Goal: Information Seeking & Learning: Learn about a topic

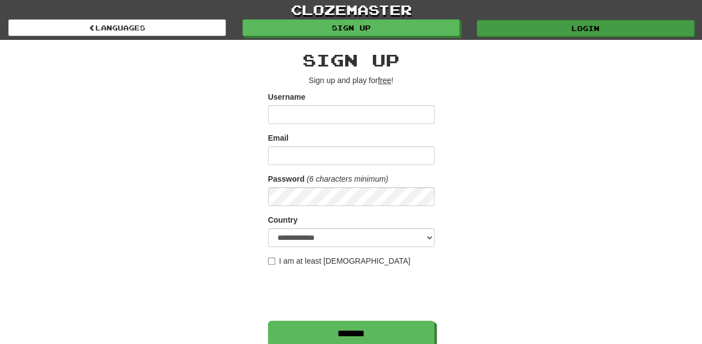
type input "**********"
click at [518, 20] on link "Login" at bounding box center [585, 28] width 217 height 17
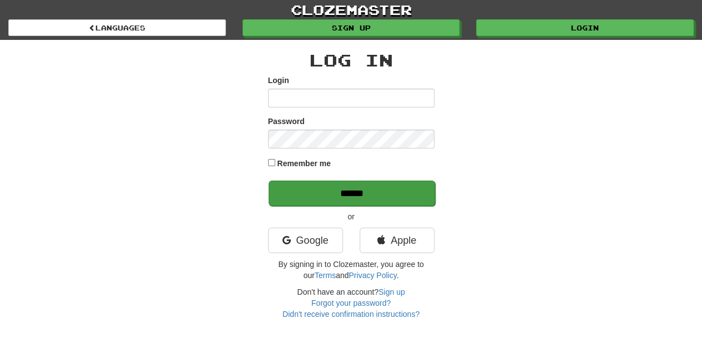
type input "**********"
click at [373, 197] on input "******" at bounding box center [351, 194] width 166 height 26
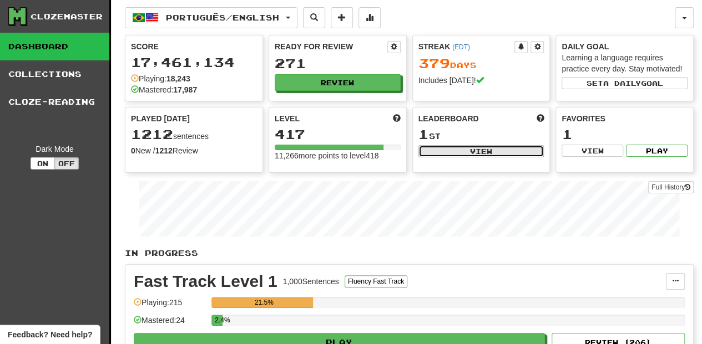
click at [436, 149] on button "View" at bounding box center [481, 151] width 126 height 12
select select "**********"
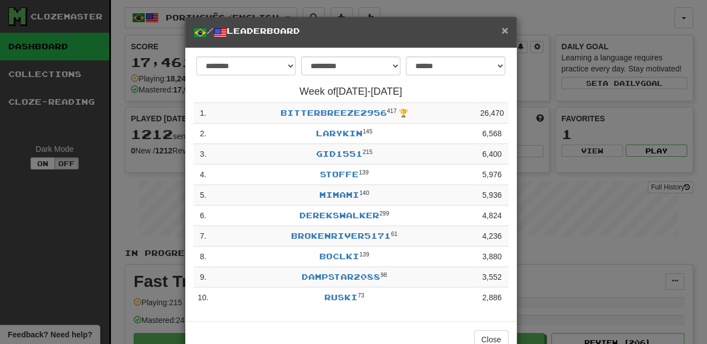
click at [503, 29] on span "×" at bounding box center [504, 30] width 7 height 13
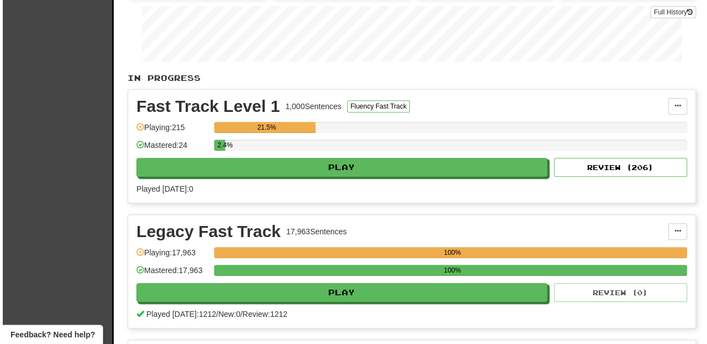
scroll to position [222, 0]
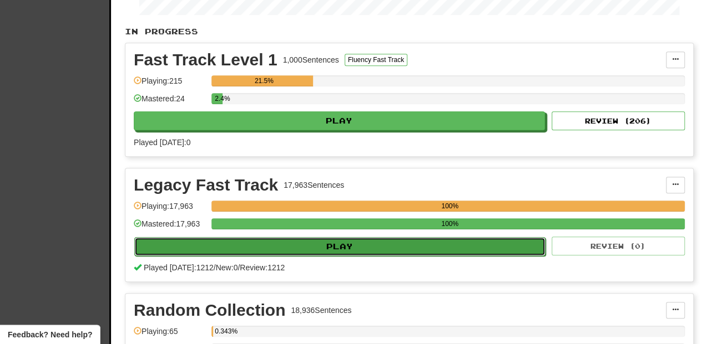
click at [338, 249] on button "Play" at bounding box center [339, 246] width 411 height 19
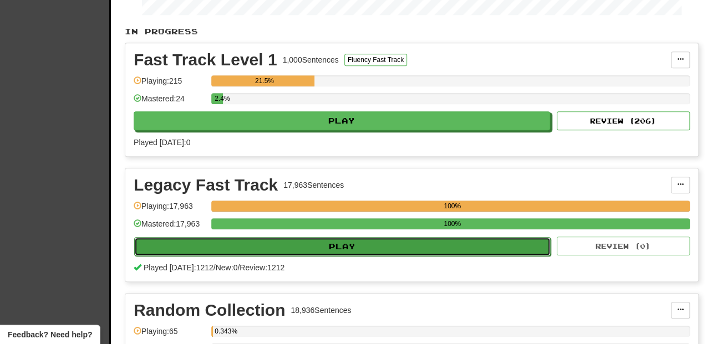
select select "**"
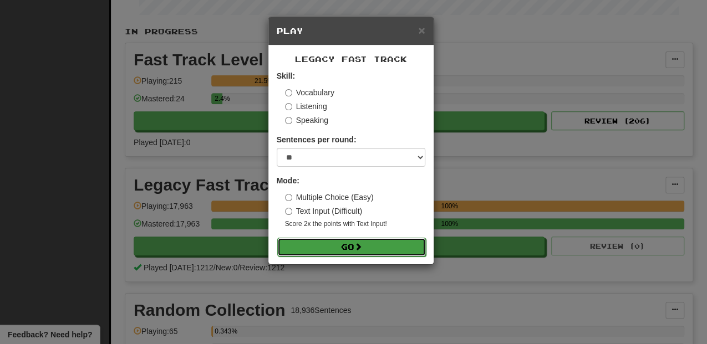
click at [353, 243] on button "Go" at bounding box center [351, 247] width 149 height 19
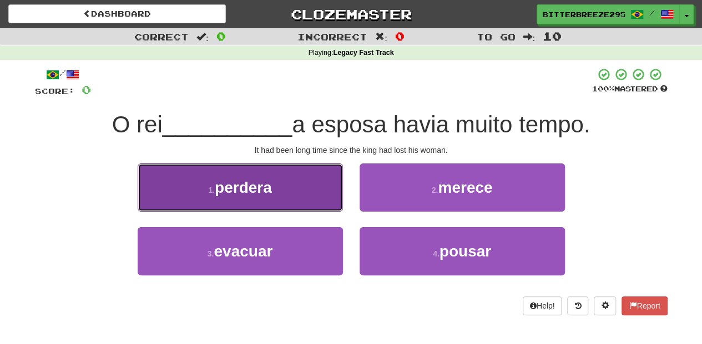
click at [309, 199] on button "1 . perdera" at bounding box center [240, 188] width 205 height 48
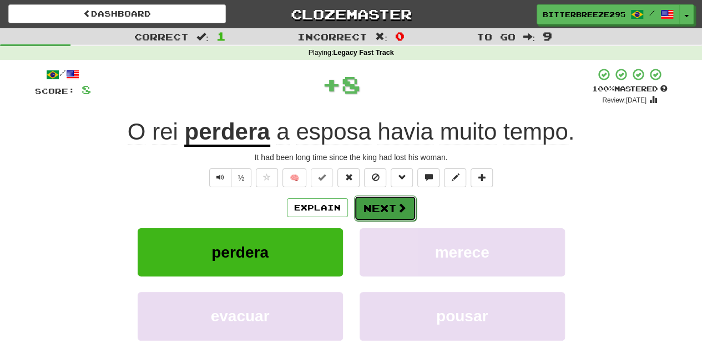
click at [373, 206] on button "Next" at bounding box center [385, 209] width 62 height 26
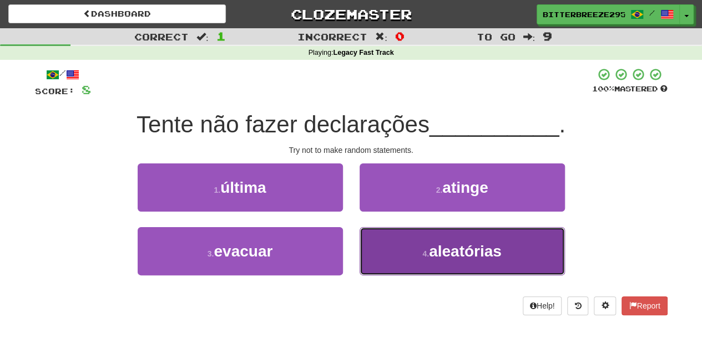
click at [388, 231] on button "4 . aleatórias" at bounding box center [461, 251] width 205 height 48
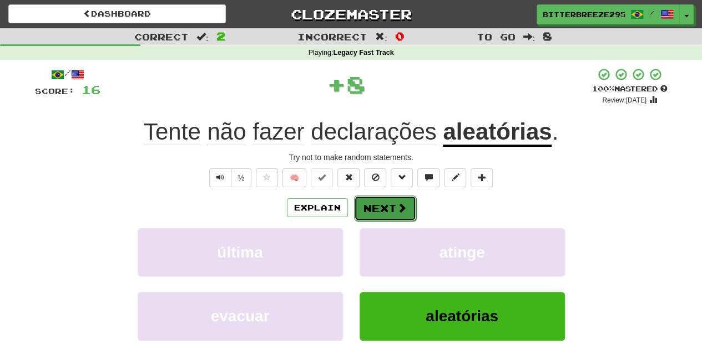
click at [390, 214] on button "Next" at bounding box center [385, 209] width 62 height 26
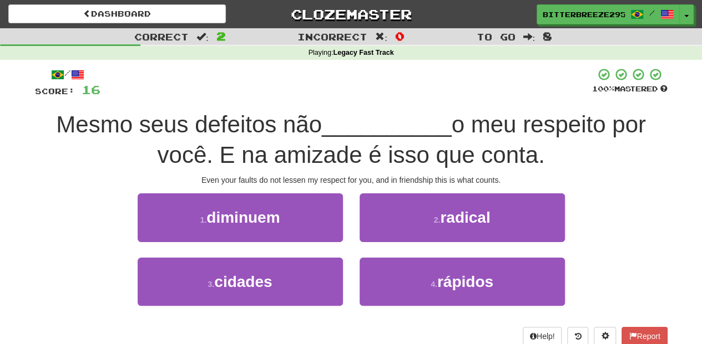
click at [348, 229] on div "1 . diminuem" at bounding box center [240, 226] width 222 height 64
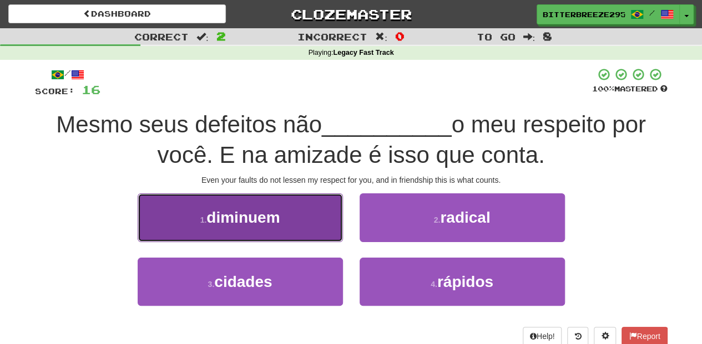
click at [326, 228] on button "1 . diminuem" at bounding box center [240, 218] width 205 height 48
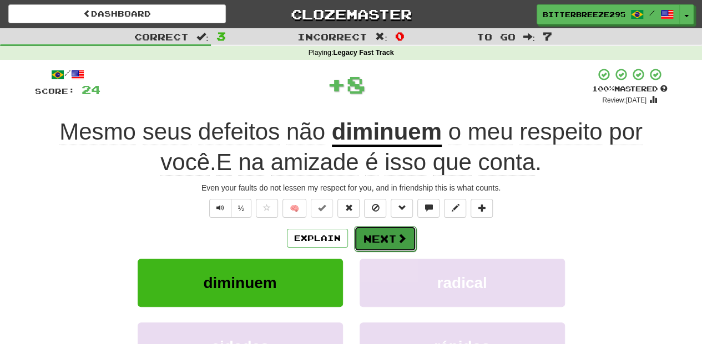
click at [378, 236] on button "Next" at bounding box center [385, 239] width 62 height 26
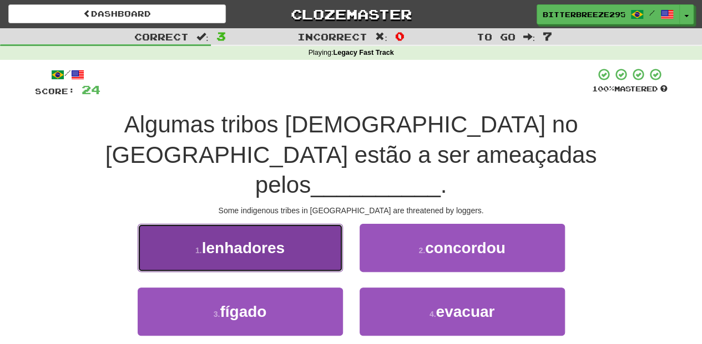
click at [328, 225] on button "1 . lenhadores" at bounding box center [240, 248] width 205 height 48
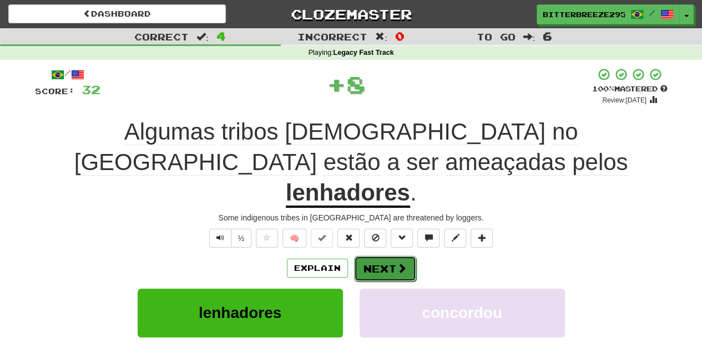
click at [369, 256] on button "Next" at bounding box center [385, 269] width 62 height 26
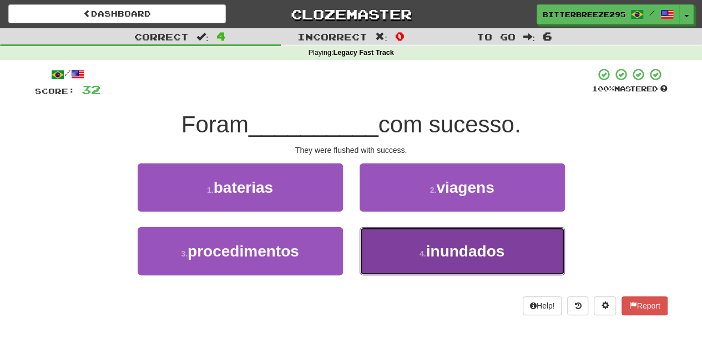
click at [389, 255] on button "4 . inundados" at bounding box center [461, 251] width 205 height 48
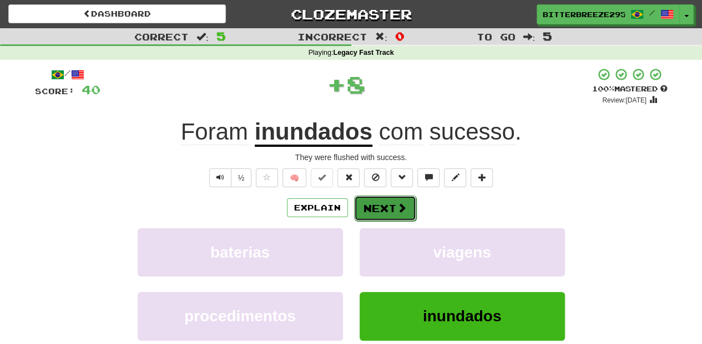
click at [378, 206] on button "Next" at bounding box center [385, 209] width 62 height 26
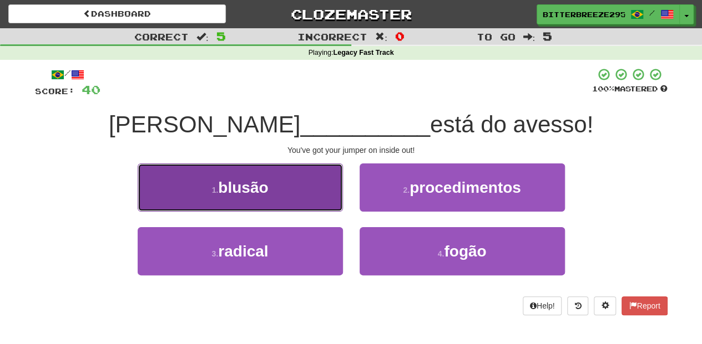
click at [322, 200] on button "1 . blusão" at bounding box center [240, 188] width 205 height 48
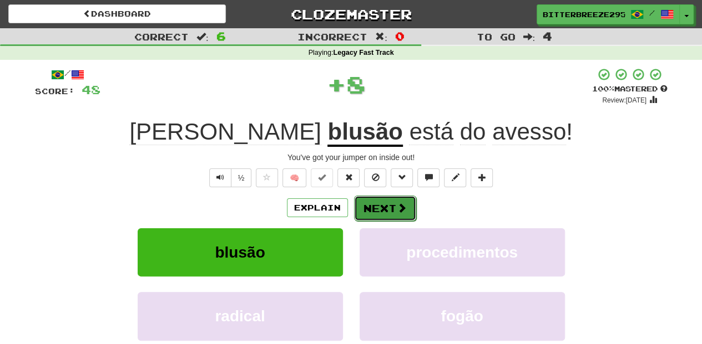
click at [372, 207] on button "Next" at bounding box center [385, 209] width 62 height 26
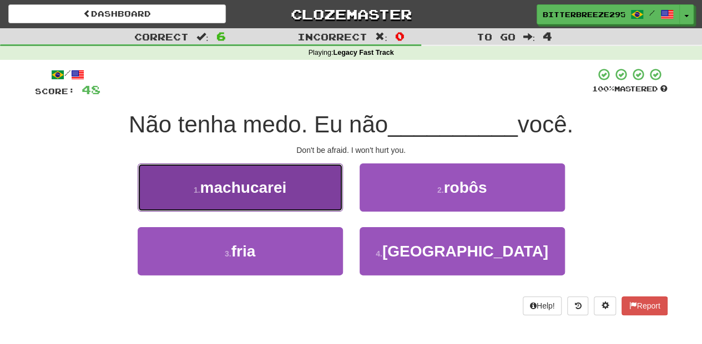
click at [323, 200] on button "1 . machucarei" at bounding box center [240, 188] width 205 height 48
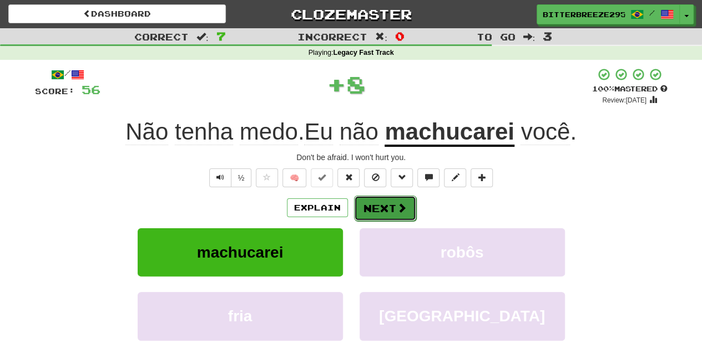
click at [372, 210] on button "Next" at bounding box center [385, 209] width 62 height 26
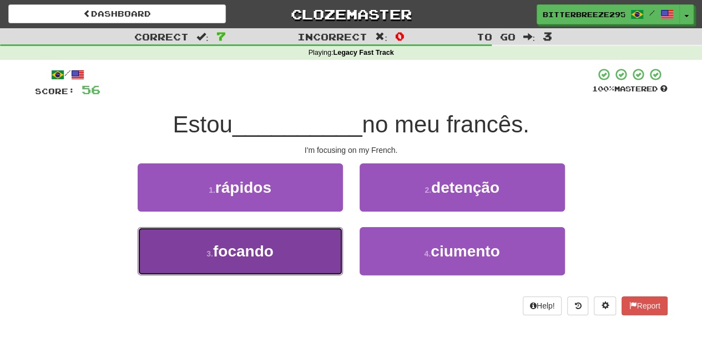
click at [316, 254] on button "3 . focando" at bounding box center [240, 251] width 205 height 48
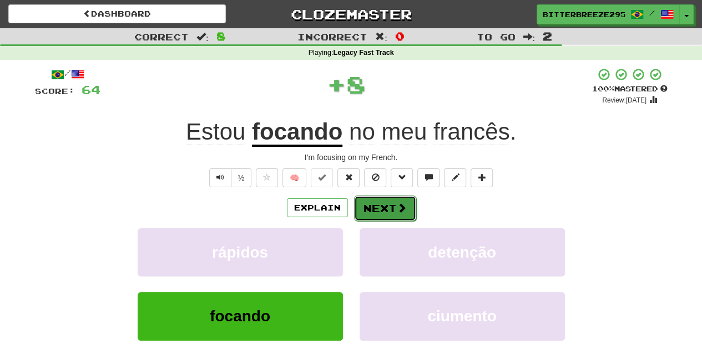
click at [391, 209] on button "Next" at bounding box center [385, 209] width 62 height 26
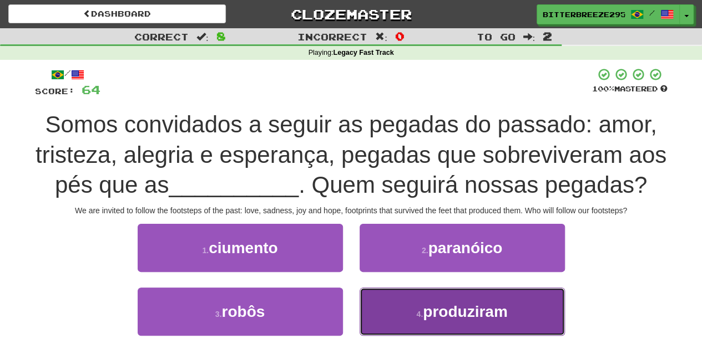
click at [408, 311] on button "4 . produziram" at bounding box center [461, 312] width 205 height 48
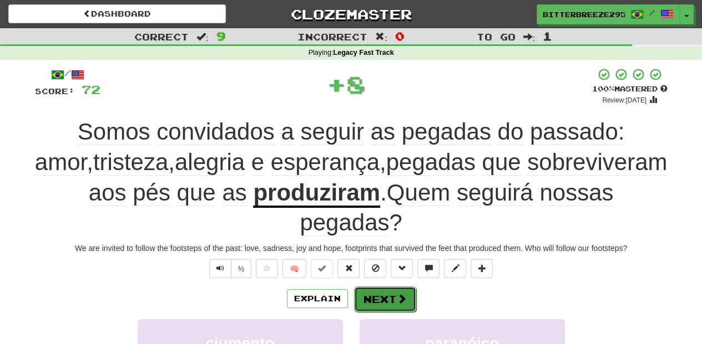
click at [392, 287] on button "Next" at bounding box center [385, 300] width 62 height 26
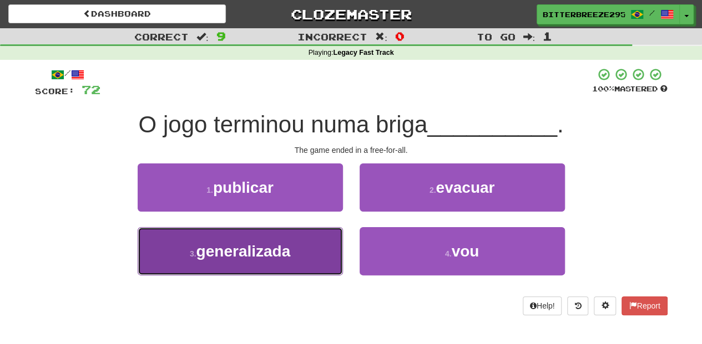
click at [316, 246] on button "3 . generalizada" at bounding box center [240, 251] width 205 height 48
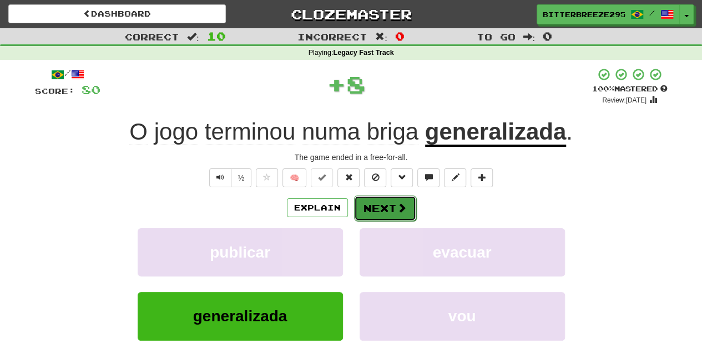
click at [377, 209] on button "Next" at bounding box center [385, 209] width 62 height 26
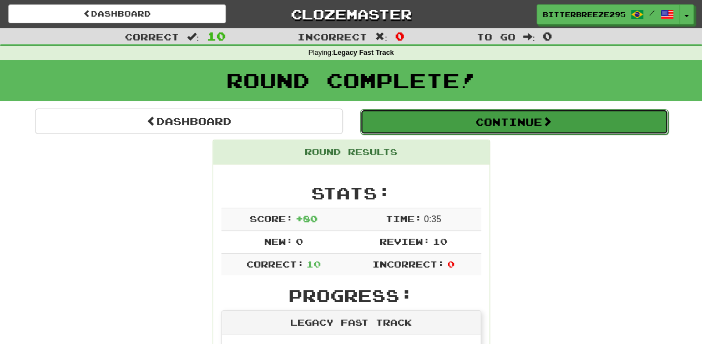
click at [405, 121] on button "Continue" at bounding box center [514, 122] width 308 height 26
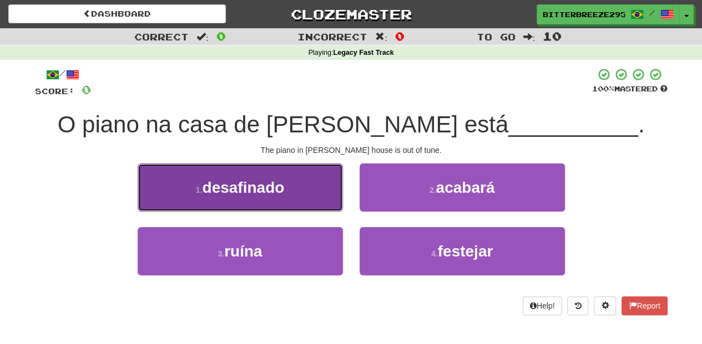
click at [301, 194] on button "1 . desafinado" at bounding box center [240, 188] width 205 height 48
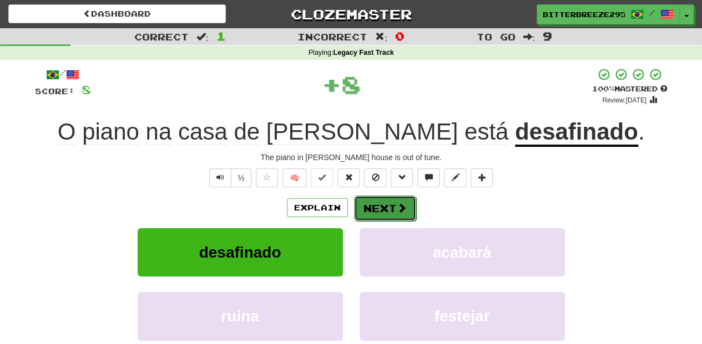
click at [368, 210] on button "Next" at bounding box center [385, 209] width 62 height 26
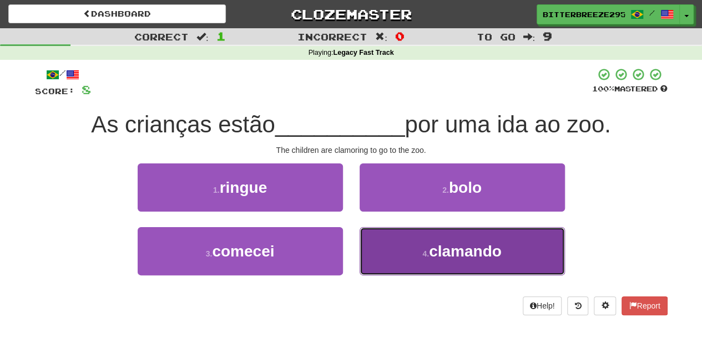
click at [385, 247] on button "4 . clamando" at bounding box center [461, 251] width 205 height 48
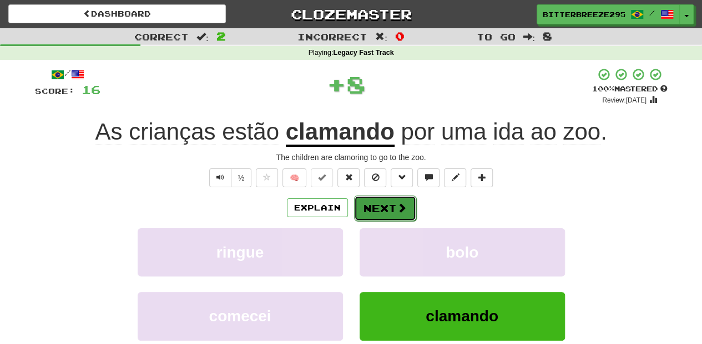
click at [378, 210] on button "Next" at bounding box center [385, 209] width 62 height 26
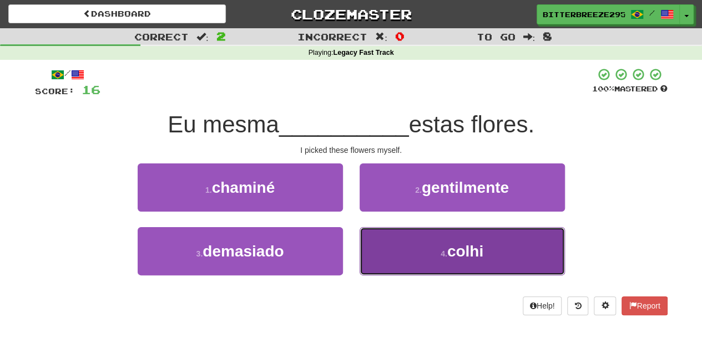
click at [387, 261] on button "4 . colhi" at bounding box center [461, 251] width 205 height 48
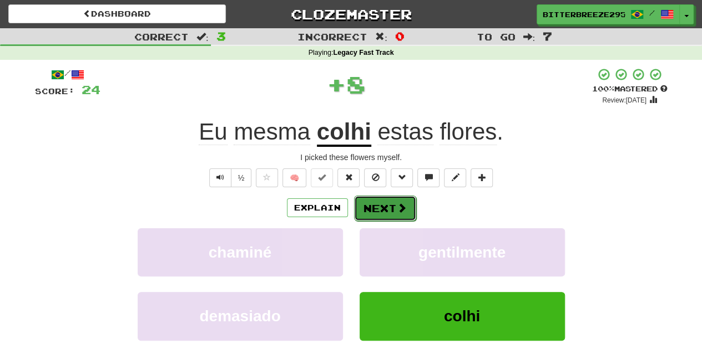
click at [368, 211] on button "Next" at bounding box center [385, 209] width 62 height 26
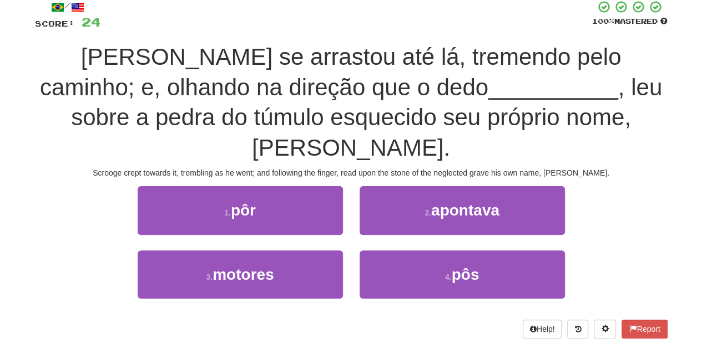
scroll to position [74, 0]
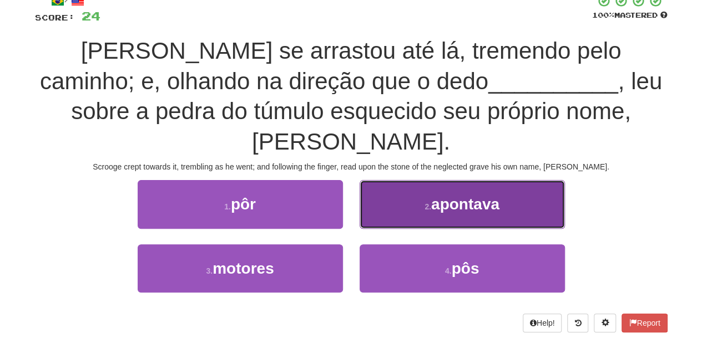
click at [367, 223] on button "2 . apontava" at bounding box center [461, 204] width 205 height 48
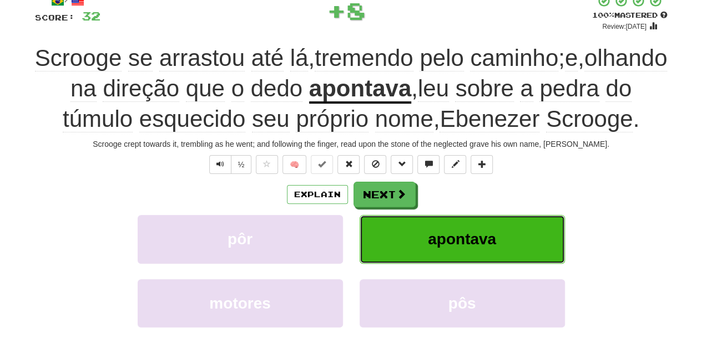
click at [367, 223] on button "apontava" at bounding box center [461, 239] width 205 height 48
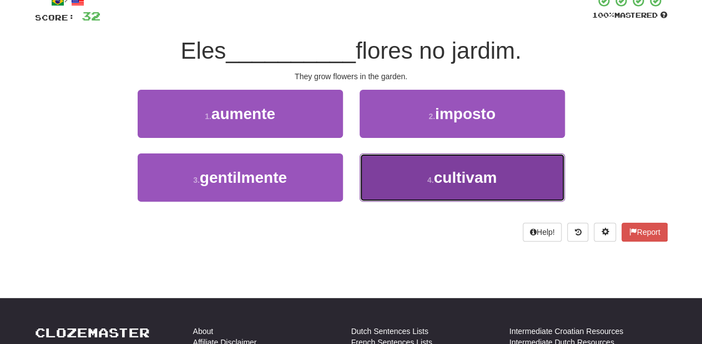
click at [394, 167] on button "4 . cultivam" at bounding box center [461, 178] width 205 height 48
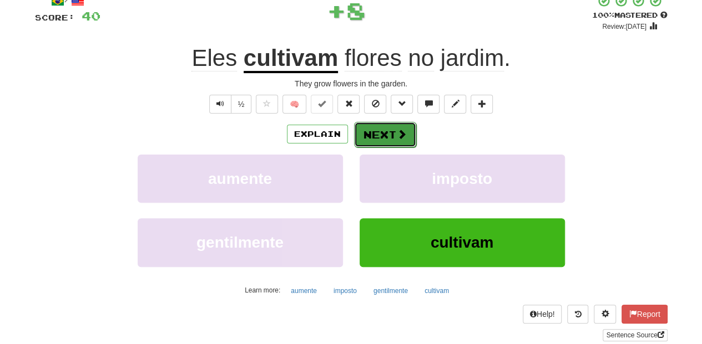
click at [385, 136] on button "Next" at bounding box center [385, 135] width 62 height 26
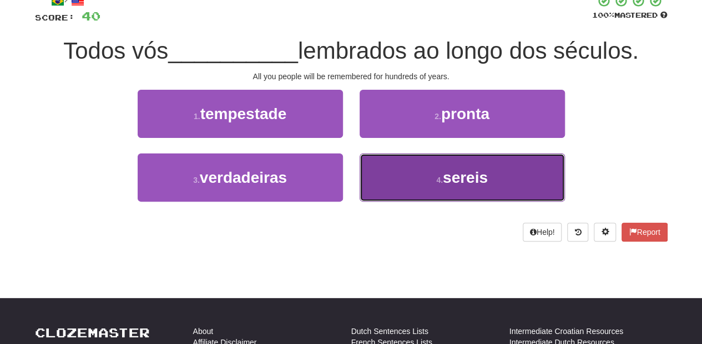
click at [390, 177] on button "4 . sereis" at bounding box center [461, 178] width 205 height 48
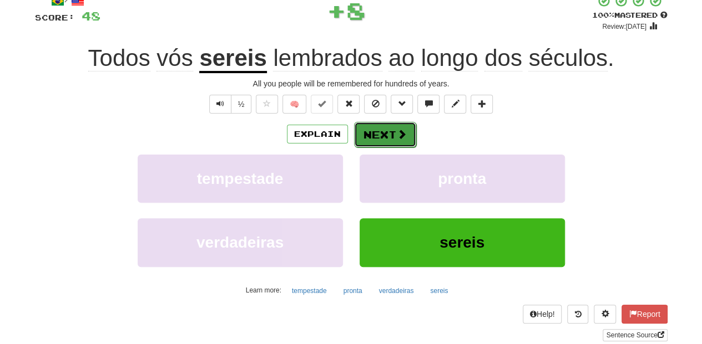
click at [383, 140] on button "Next" at bounding box center [385, 135] width 62 height 26
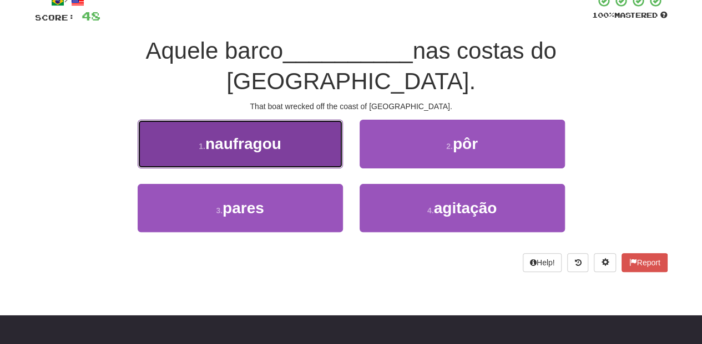
click at [301, 128] on button "1 . naufragou" at bounding box center [240, 144] width 205 height 48
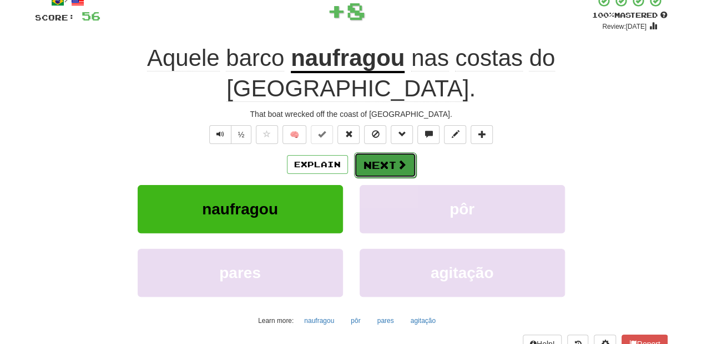
click at [392, 153] on button "Next" at bounding box center [385, 166] width 62 height 26
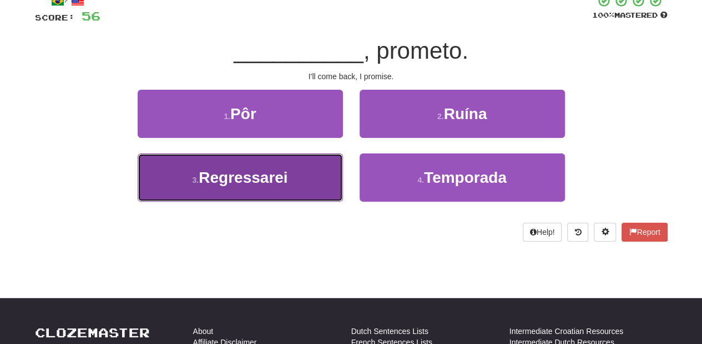
click at [305, 187] on button "3 . Regressarei" at bounding box center [240, 178] width 205 height 48
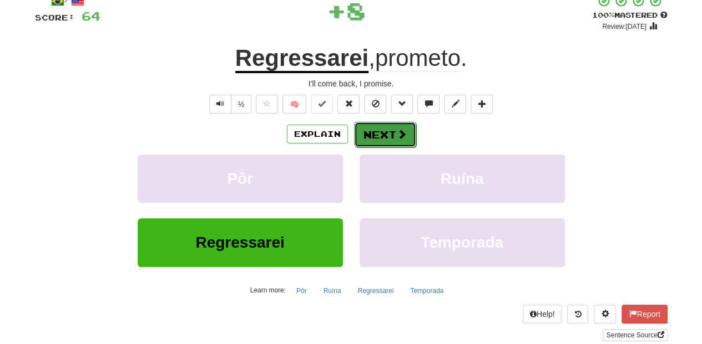
click at [391, 128] on button "Next" at bounding box center [385, 135] width 62 height 26
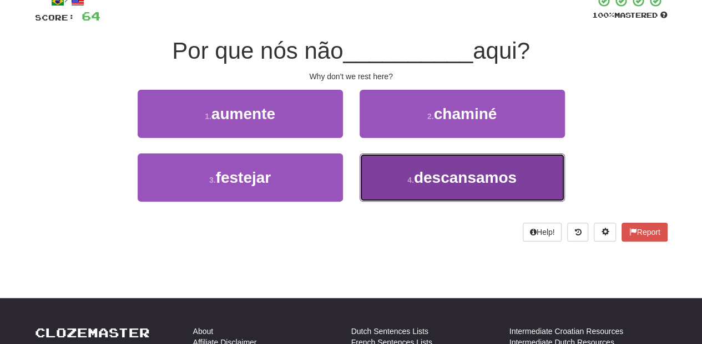
click at [394, 179] on button "4 . descansamos" at bounding box center [461, 178] width 205 height 48
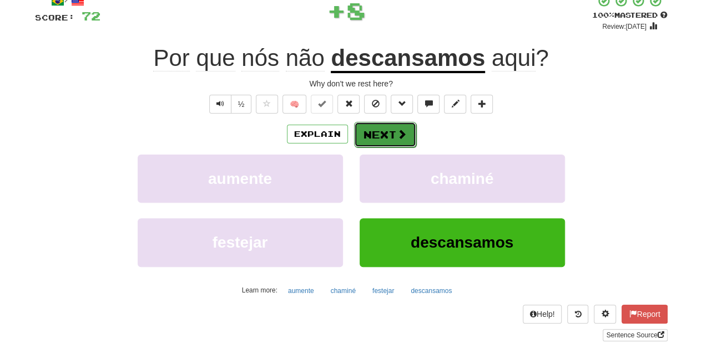
click at [386, 141] on button "Next" at bounding box center [385, 135] width 62 height 26
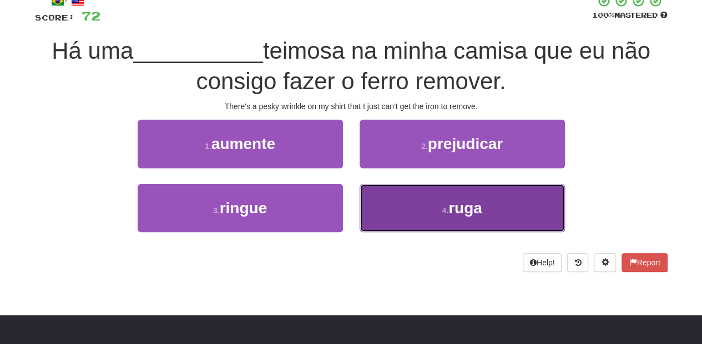
click at [397, 208] on button "4 . ruga" at bounding box center [461, 208] width 205 height 48
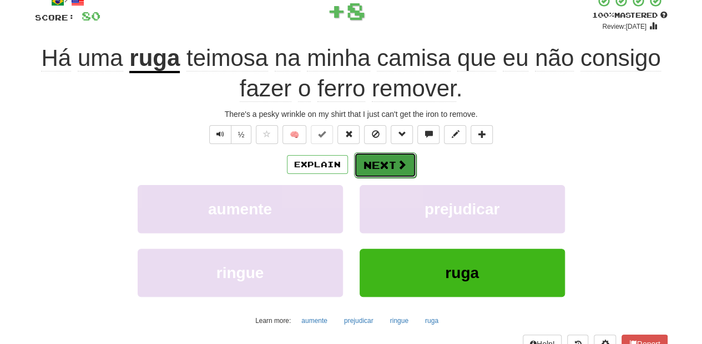
click at [389, 168] on button "Next" at bounding box center [385, 166] width 62 height 26
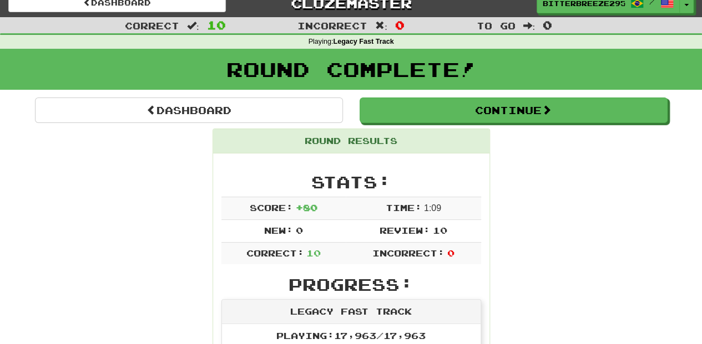
scroll to position [0, 0]
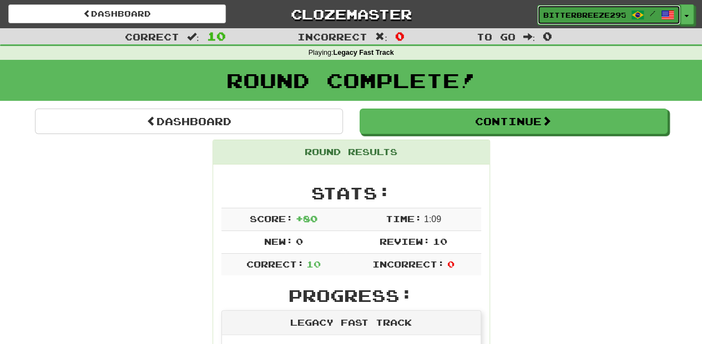
click at [559, 17] on span "BitterBreeze2956" at bounding box center [584, 15] width 82 height 10
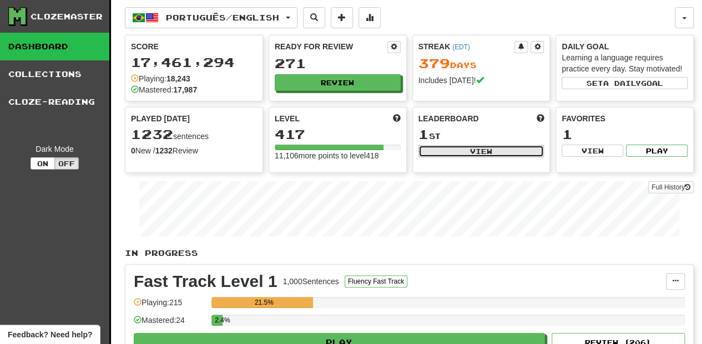
click at [455, 148] on button "View" at bounding box center [481, 151] width 126 height 12
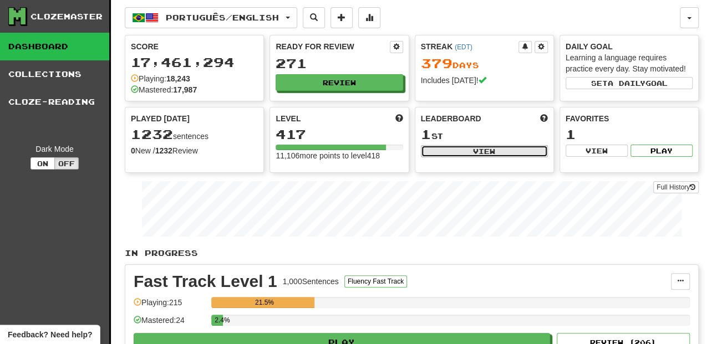
select select "**********"
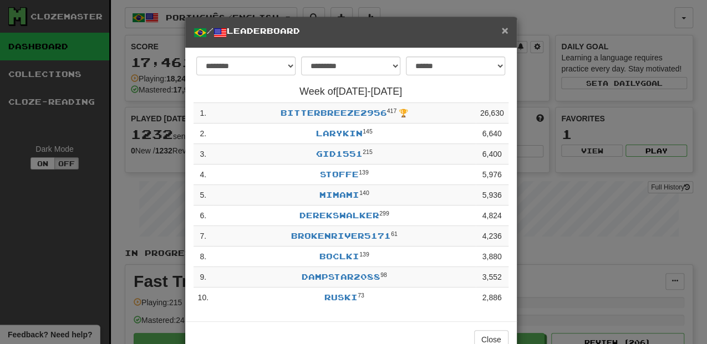
click at [501, 32] on span "×" at bounding box center [504, 30] width 7 height 13
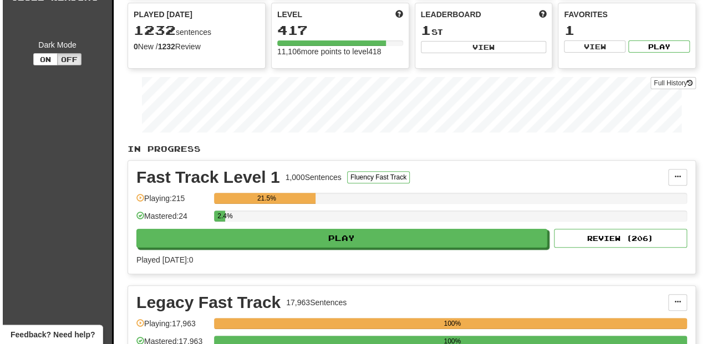
scroll to position [148, 0]
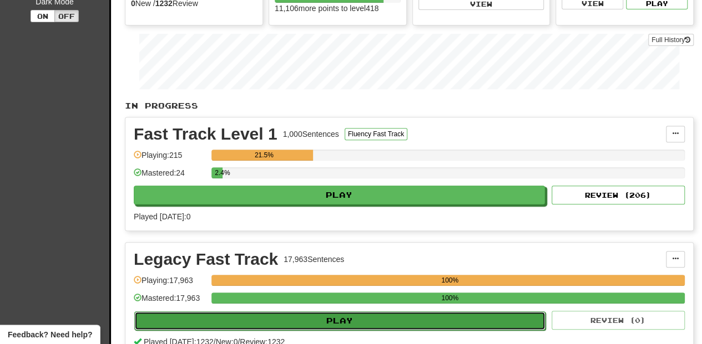
click at [335, 320] on button "Play" at bounding box center [339, 321] width 411 height 19
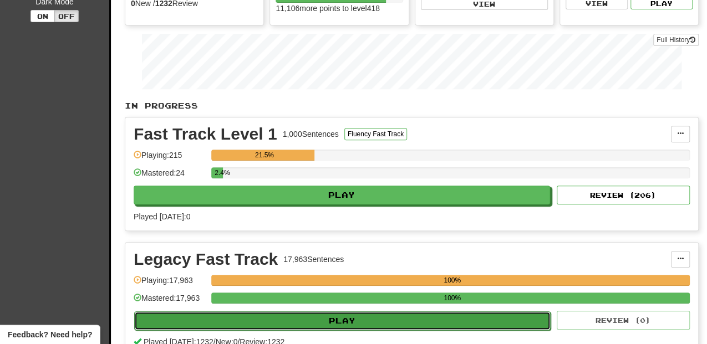
select select "**"
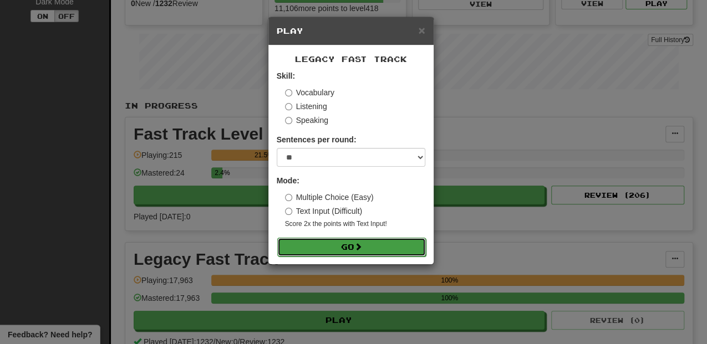
click at [333, 247] on button "Go" at bounding box center [351, 247] width 149 height 19
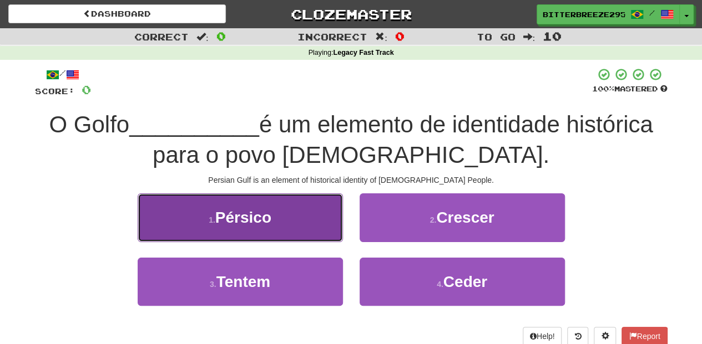
click at [324, 232] on button "1 . Pérsico" at bounding box center [240, 218] width 205 height 48
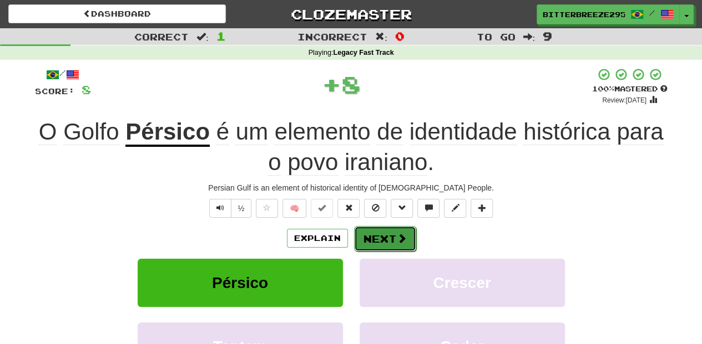
click at [377, 238] on button "Next" at bounding box center [385, 239] width 62 height 26
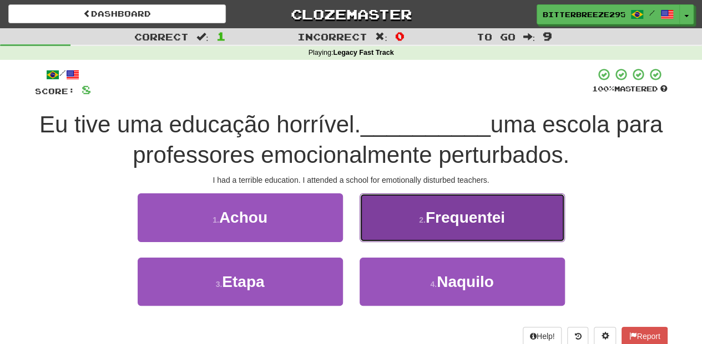
click at [368, 229] on button "2 . Frequentei" at bounding box center [461, 218] width 205 height 48
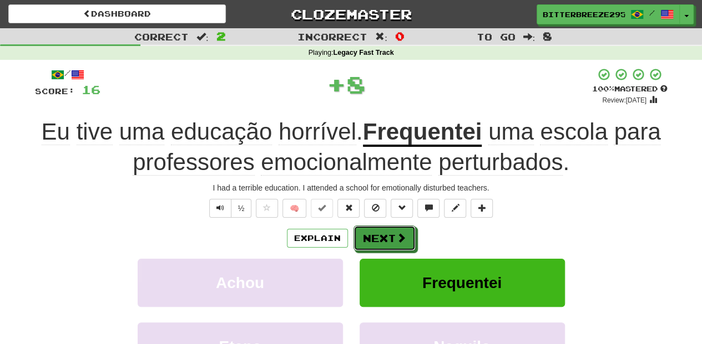
click at [368, 229] on button "Next" at bounding box center [384, 239] width 62 height 26
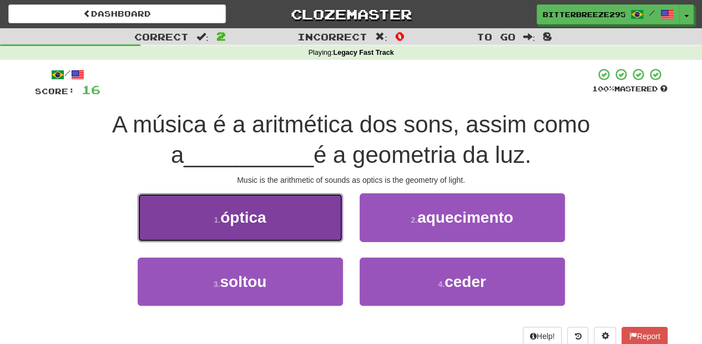
click at [286, 231] on button "1 . óptica" at bounding box center [240, 218] width 205 height 48
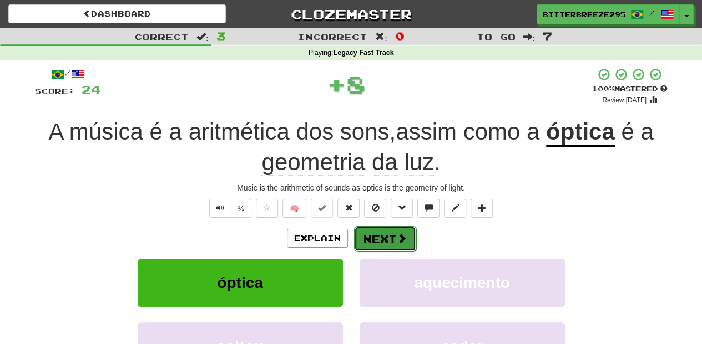
click at [377, 231] on button "Next" at bounding box center [385, 239] width 62 height 26
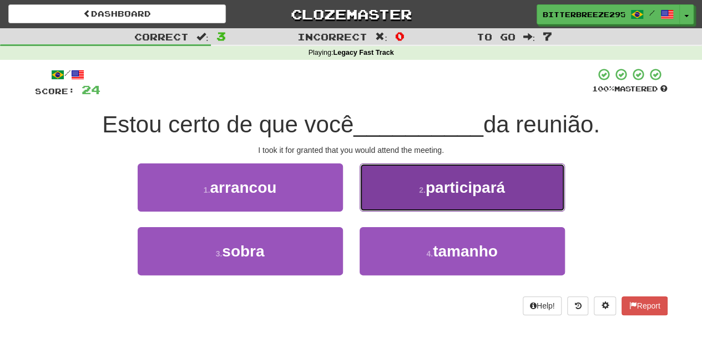
click at [387, 202] on button "2 . participará" at bounding box center [461, 188] width 205 height 48
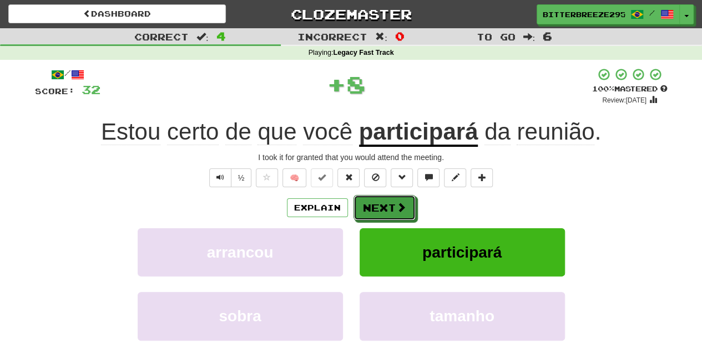
click at [387, 202] on button "Next" at bounding box center [384, 208] width 62 height 26
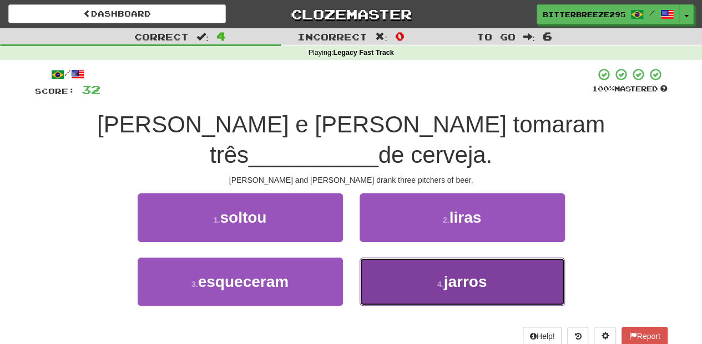
click at [381, 258] on button "4 . jarros" at bounding box center [461, 282] width 205 height 48
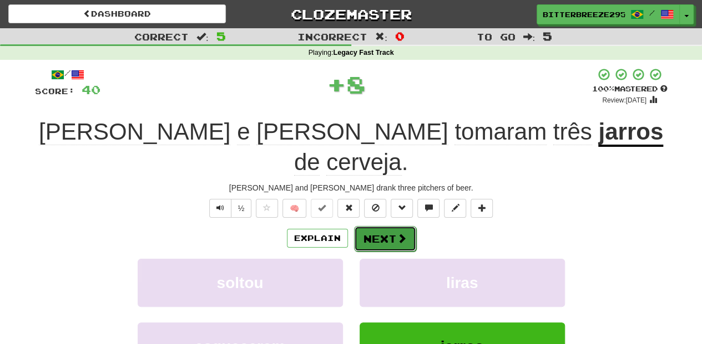
click at [376, 226] on button "Next" at bounding box center [385, 239] width 62 height 26
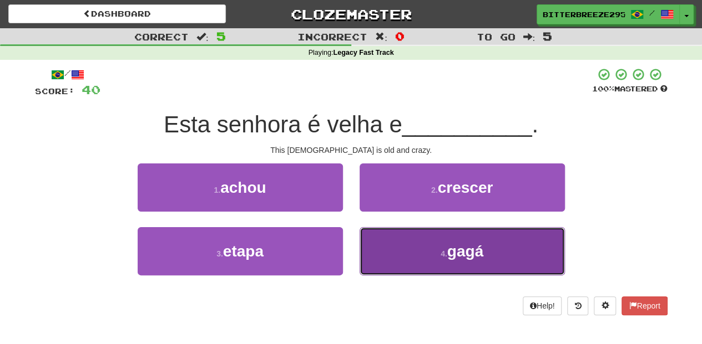
click at [396, 250] on button "4 . gagá" at bounding box center [461, 251] width 205 height 48
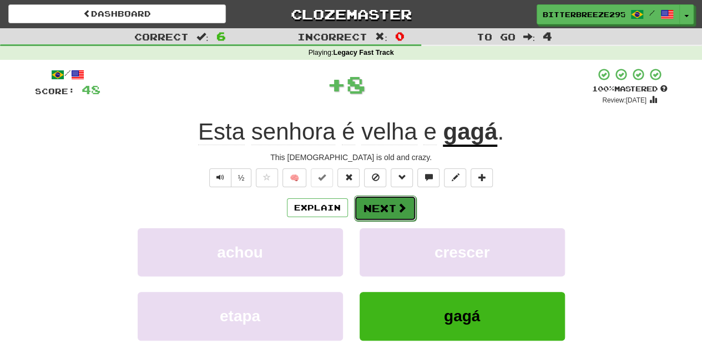
click at [376, 203] on button "Next" at bounding box center [385, 209] width 62 height 26
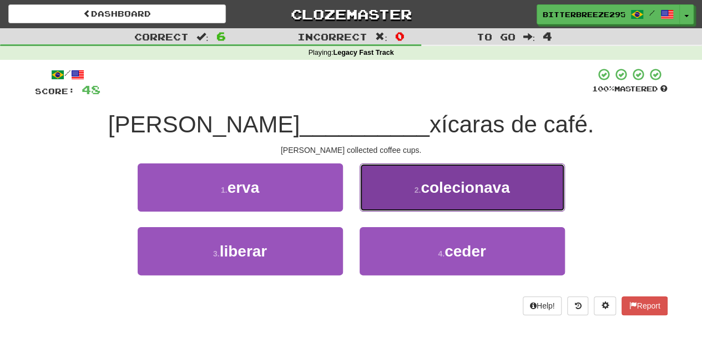
click at [406, 197] on button "2 . colecionava" at bounding box center [461, 188] width 205 height 48
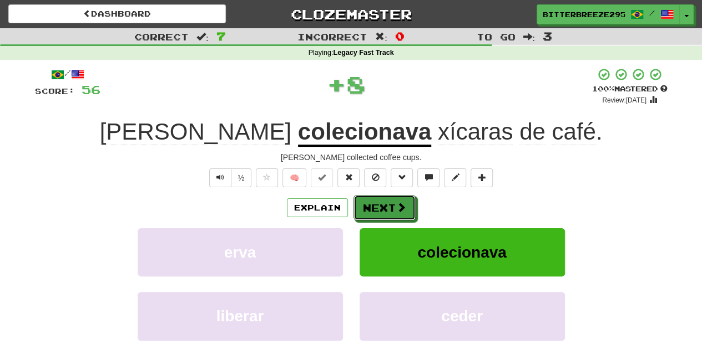
click at [391, 200] on button "Next" at bounding box center [384, 208] width 62 height 26
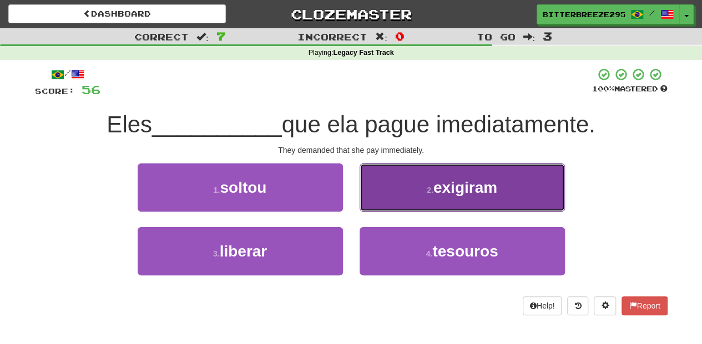
click at [372, 204] on button "2 . exigiram" at bounding box center [461, 188] width 205 height 48
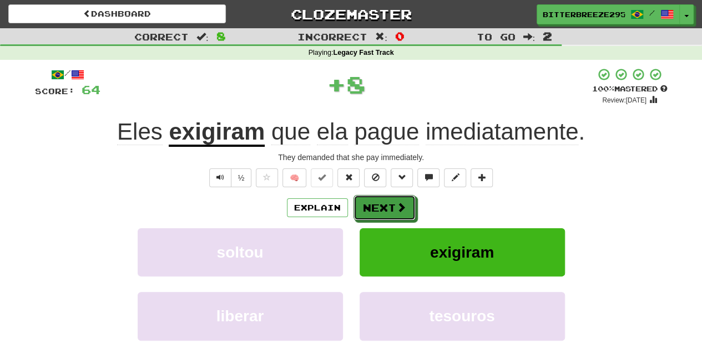
click at [372, 204] on button "Next" at bounding box center [384, 208] width 62 height 26
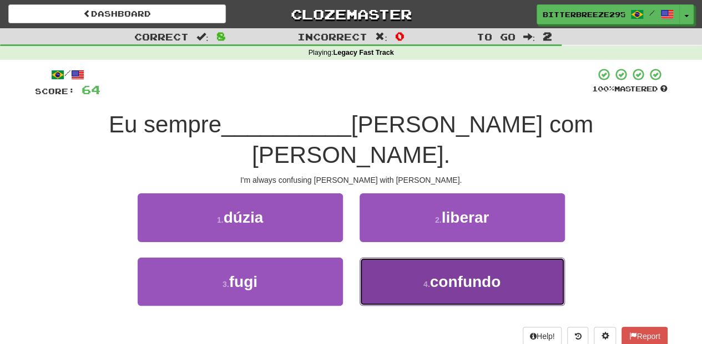
click at [374, 258] on button "4 . confundo" at bounding box center [461, 282] width 205 height 48
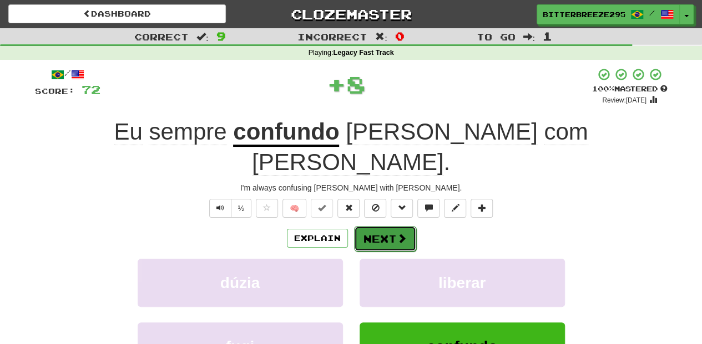
click at [378, 226] on button "Next" at bounding box center [385, 239] width 62 height 26
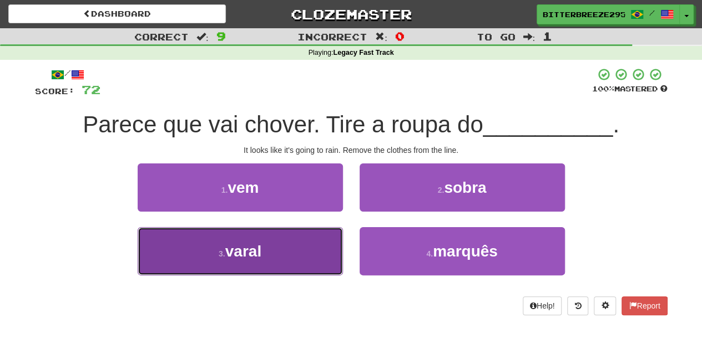
click at [323, 250] on button "3 . varal" at bounding box center [240, 251] width 205 height 48
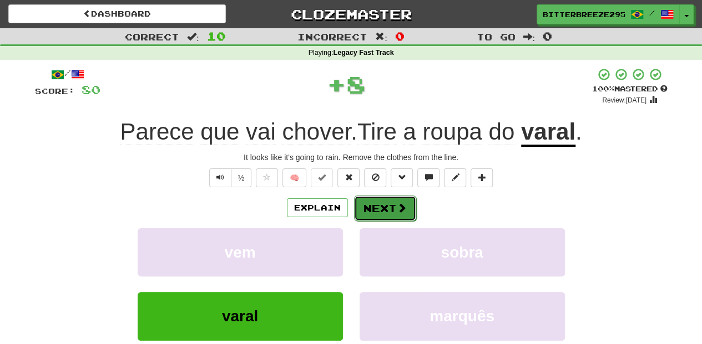
click at [366, 210] on button "Next" at bounding box center [385, 209] width 62 height 26
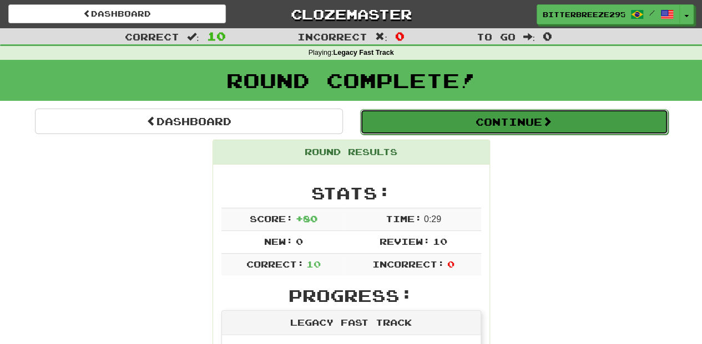
click at [423, 120] on button "Continue" at bounding box center [514, 122] width 308 height 26
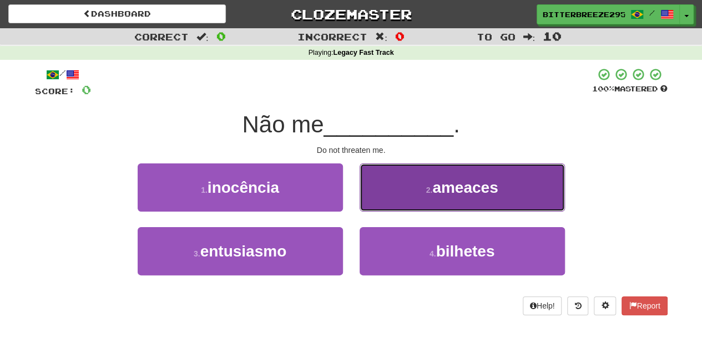
click at [408, 202] on button "2 . ameaces" at bounding box center [461, 188] width 205 height 48
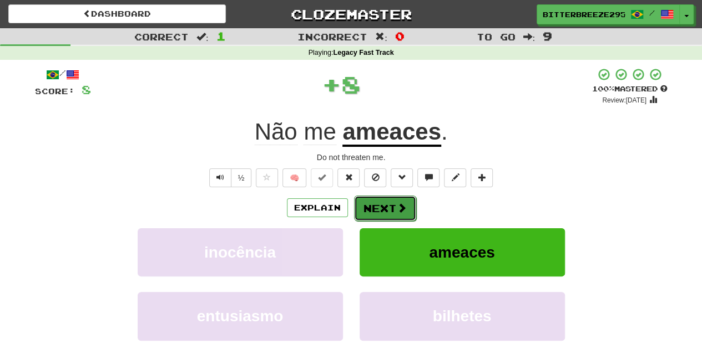
click at [381, 205] on button "Next" at bounding box center [385, 209] width 62 height 26
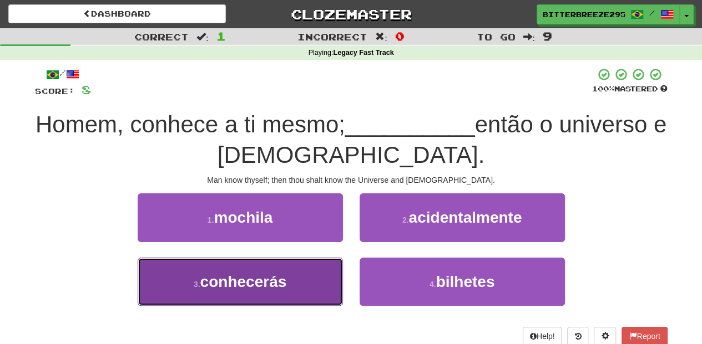
click at [318, 281] on button "3 . conhecerás" at bounding box center [240, 282] width 205 height 48
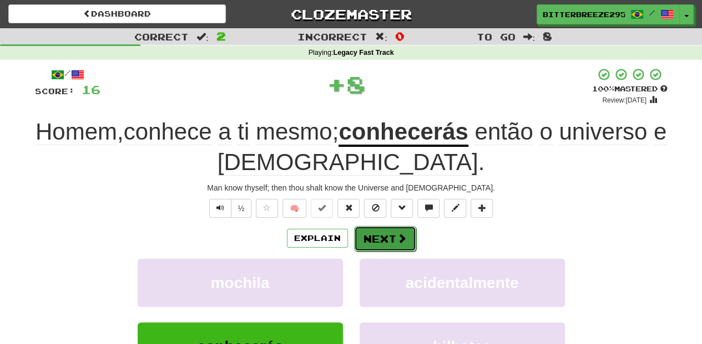
click at [384, 236] on button "Next" at bounding box center [385, 239] width 62 height 26
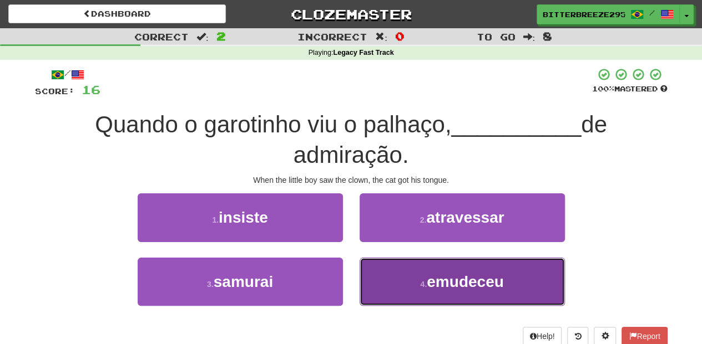
click at [389, 275] on button "4 . emudeceu" at bounding box center [461, 282] width 205 height 48
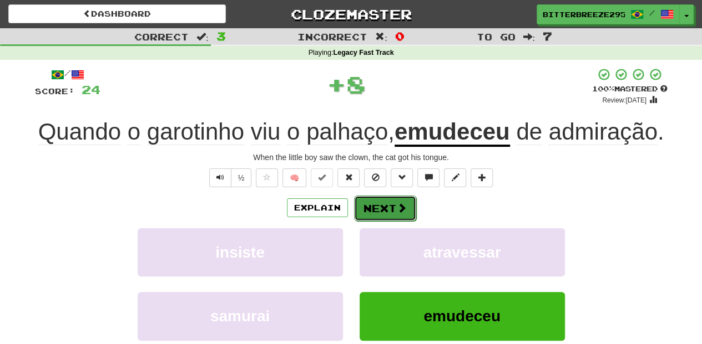
click at [394, 210] on button "Next" at bounding box center [385, 209] width 62 height 26
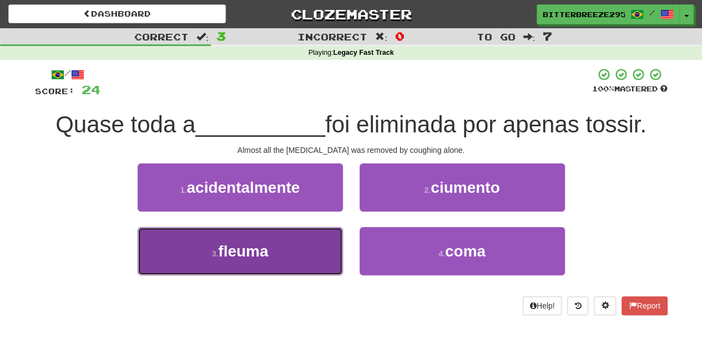
click at [325, 250] on button "3 . fleuma" at bounding box center [240, 251] width 205 height 48
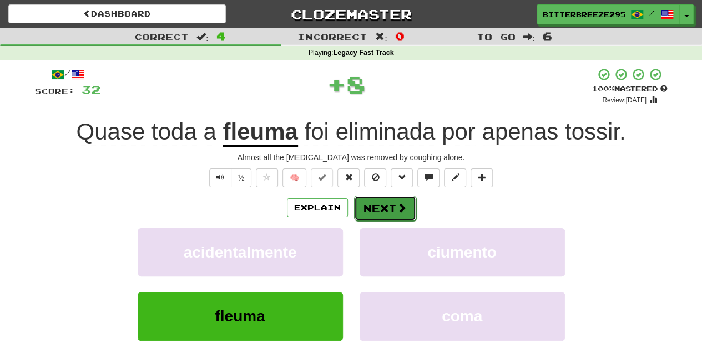
click at [394, 207] on button "Next" at bounding box center [385, 209] width 62 height 26
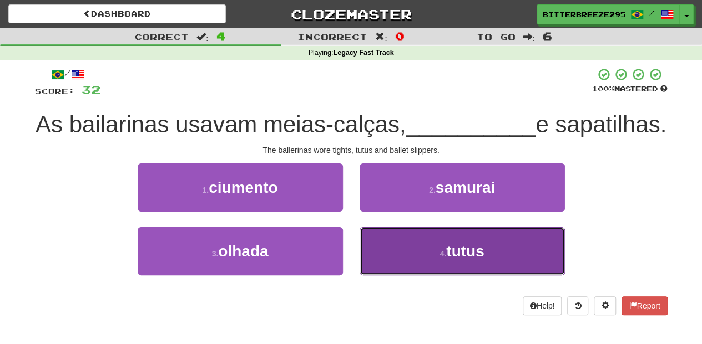
click at [405, 276] on button "4 . tutus" at bounding box center [461, 251] width 205 height 48
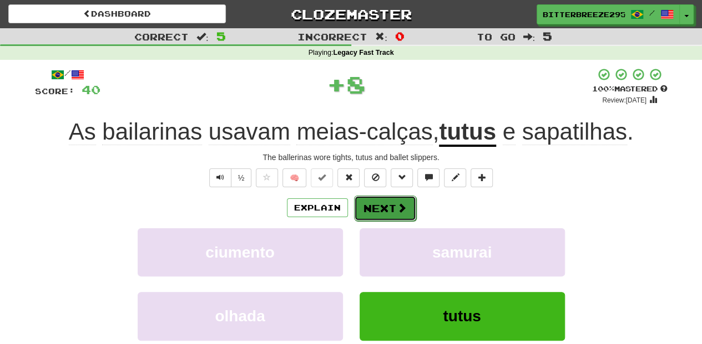
click at [397, 210] on span at bounding box center [402, 208] width 10 height 10
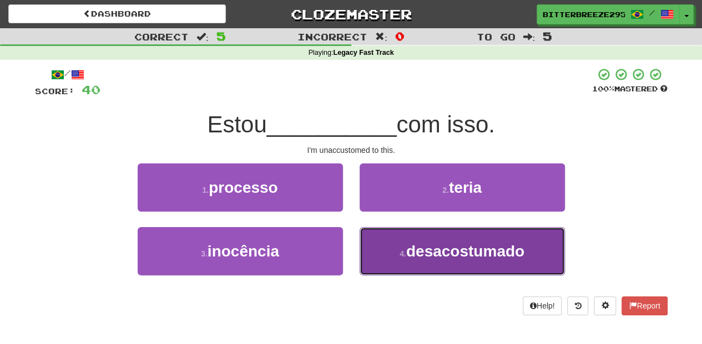
click at [383, 252] on button "4 . desacostumado" at bounding box center [461, 251] width 205 height 48
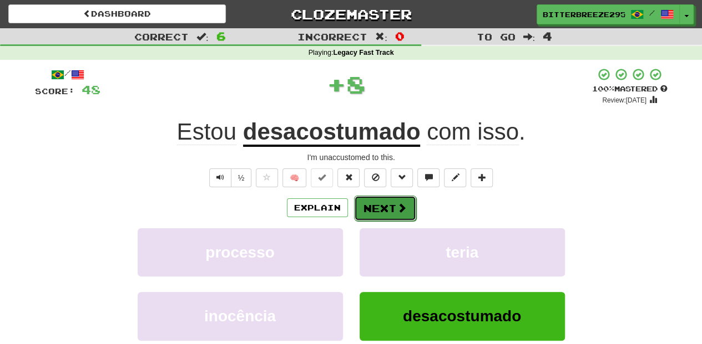
click at [381, 211] on button "Next" at bounding box center [385, 209] width 62 height 26
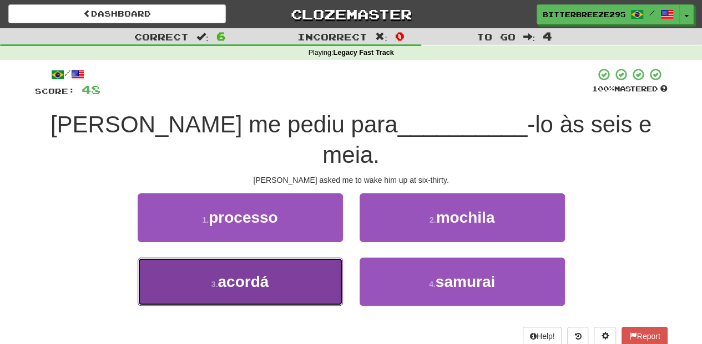
click at [307, 262] on button "3 . acordá" at bounding box center [240, 282] width 205 height 48
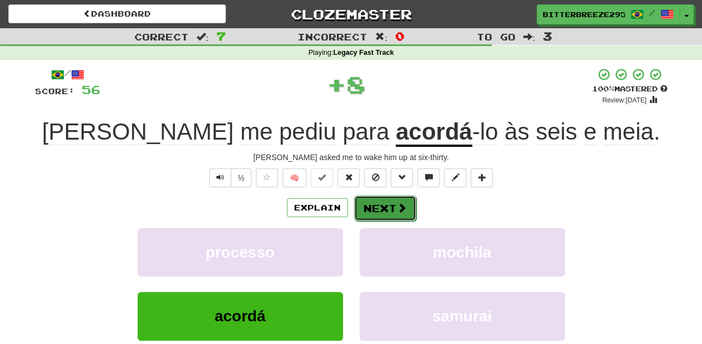
click at [377, 211] on button "Next" at bounding box center [385, 209] width 62 height 26
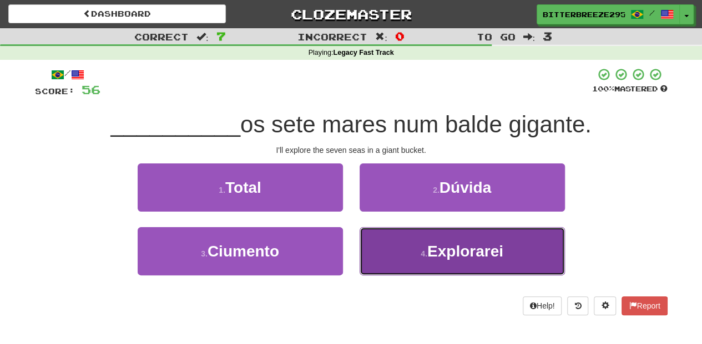
click at [454, 266] on button "4 . Explorarei" at bounding box center [461, 251] width 205 height 48
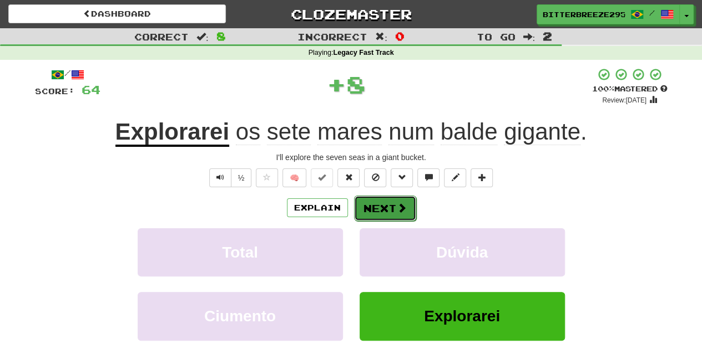
click at [389, 205] on button "Next" at bounding box center [385, 209] width 62 height 26
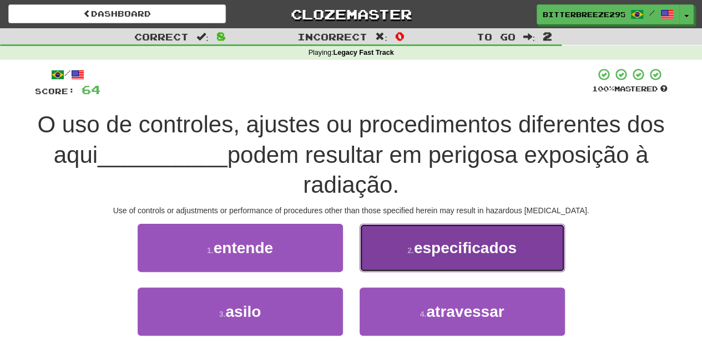
click at [404, 261] on button "2 . especificados" at bounding box center [461, 248] width 205 height 48
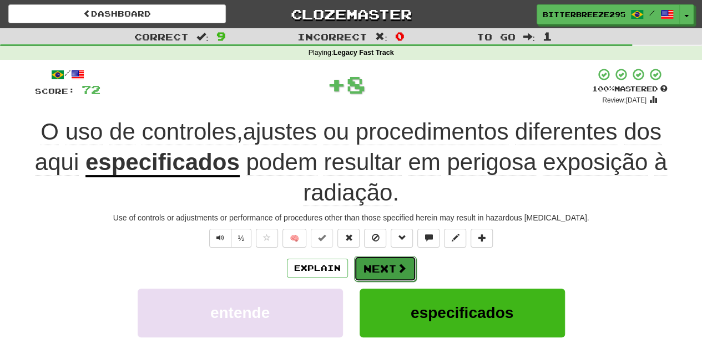
click at [380, 263] on button "Next" at bounding box center [385, 269] width 62 height 26
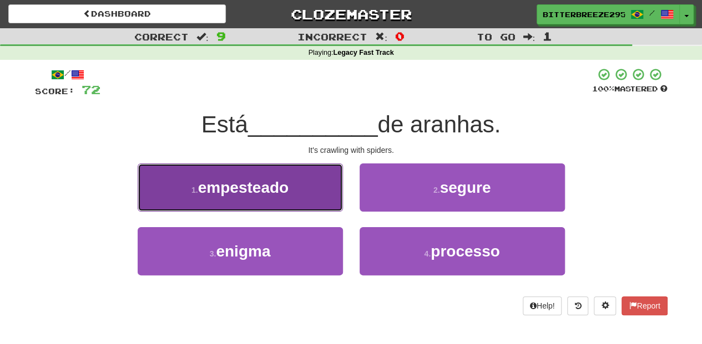
click at [296, 196] on button "1 . empesteado" at bounding box center [240, 188] width 205 height 48
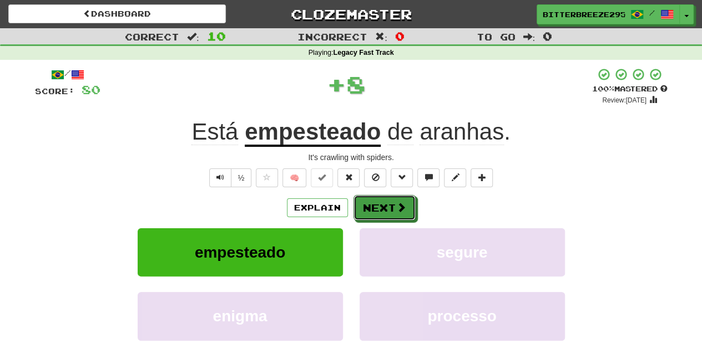
click at [374, 210] on button "Next" at bounding box center [384, 208] width 62 height 26
